Goal: Check status: Check status

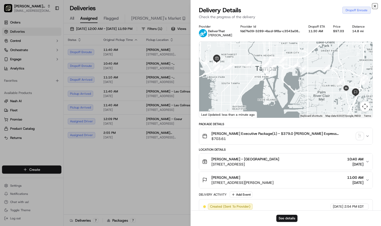
click at [375, 8] on icon "button" at bounding box center [375, 6] width 4 height 4
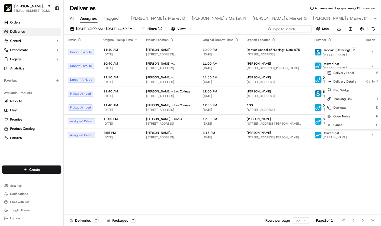
click at [238, 192] on div "Status Original Pickup Time Pickup Location Original Dropoff Time Dropoff Locat…" at bounding box center [222, 125] width 317 height 180
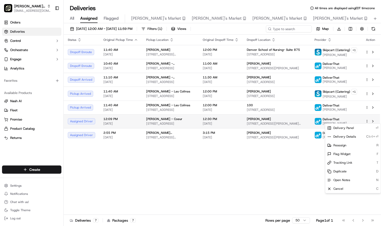
click at [368, 121] on html "[PERSON_NAME] Parent Org [EMAIL_ADDRESS][DOMAIN_NAME] Toggle Sidebar Orders Del…" at bounding box center [190, 113] width 381 height 226
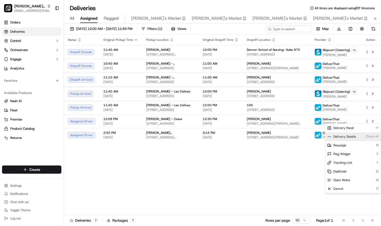
click at [355, 136] on span "Delivery Details" at bounding box center [345, 136] width 23 height 4
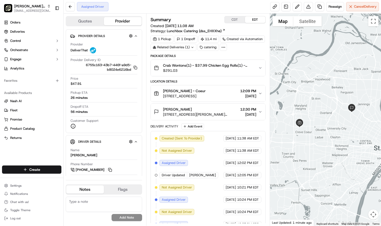
click at [235, 20] on button "CDT" at bounding box center [235, 19] width 20 height 7
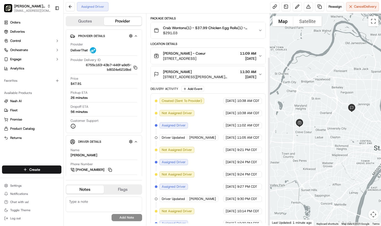
scroll to position [54, 0]
